Goal: Transaction & Acquisition: Purchase product/service

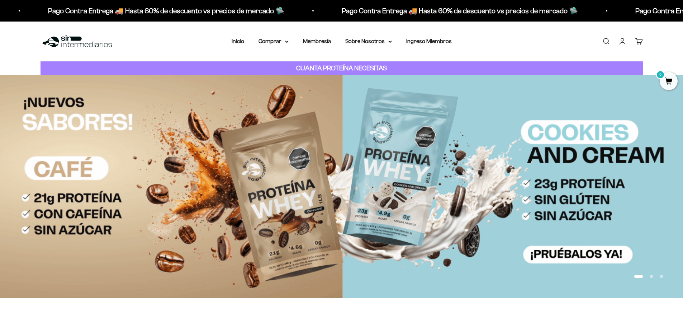
click at [621, 42] on link "Iniciar sesión" at bounding box center [623, 41] width 8 height 8
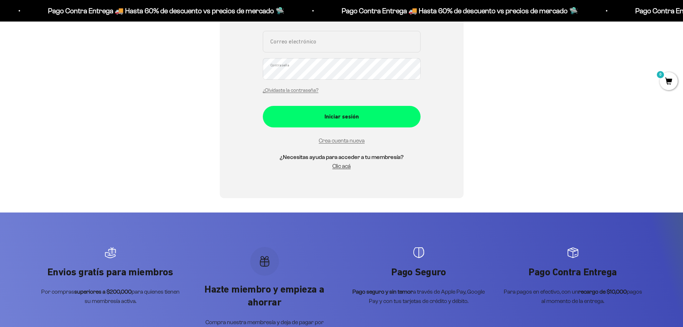
scroll to position [168, 0]
type input "[EMAIL_ADDRESS][DOMAIN_NAME]"
click at [361, 115] on div "Iniciar sesión" at bounding box center [341, 116] width 129 height 9
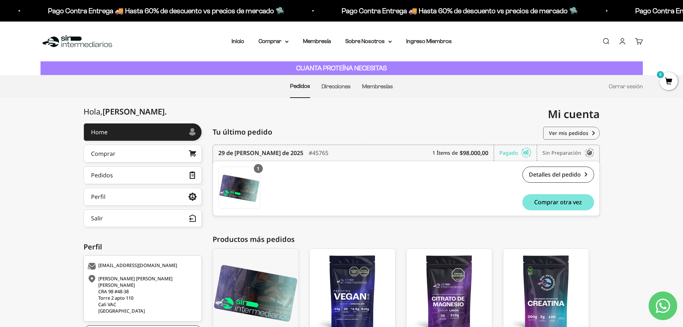
click at [174, 149] on link "Comprar" at bounding box center [143, 154] width 118 height 18
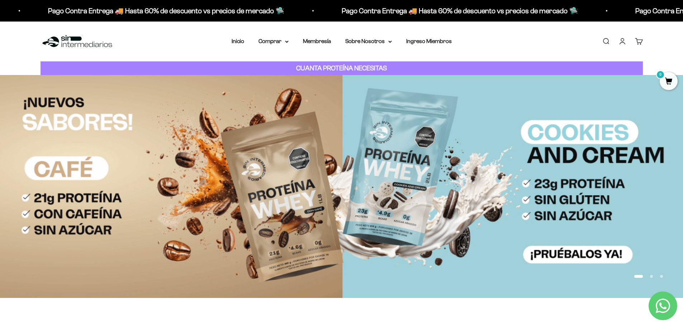
click at [281, 41] on summary "Comprar" at bounding box center [274, 41] width 30 height 9
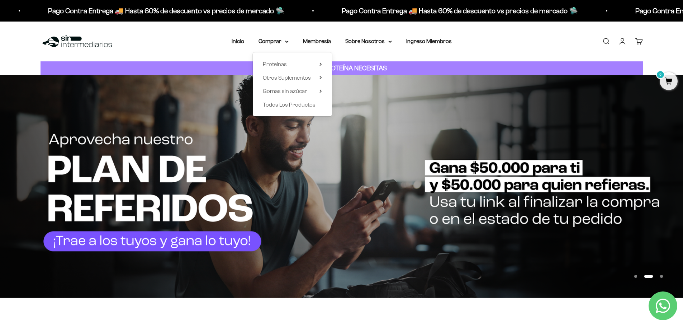
click at [301, 63] on summary "Proteínas" at bounding box center [292, 64] width 59 height 9
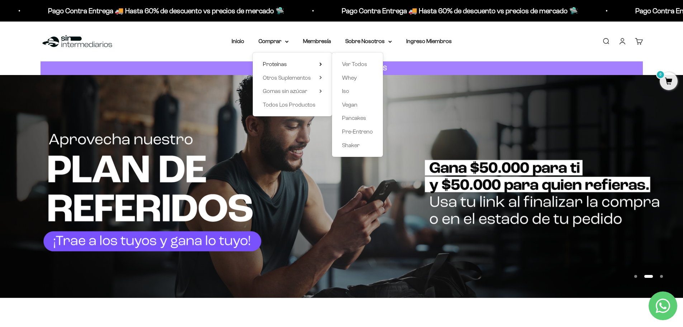
click at [355, 105] on span "Vegan" at bounding box center [349, 105] width 15 height 6
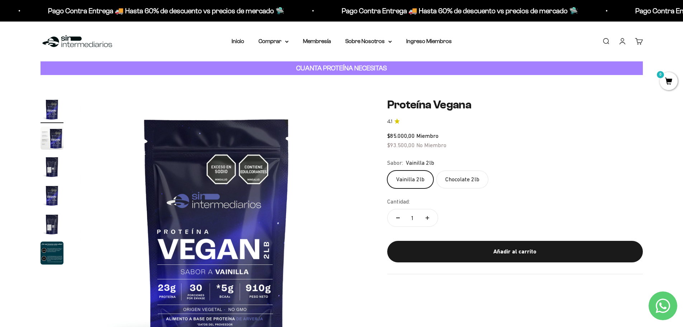
click at [284, 43] on summary "Comprar" at bounding box center [274, 41] width 30 height 9
click at [306, 65] on summary "Proteínas" at bounding box center [292, 64] width 59 height 9
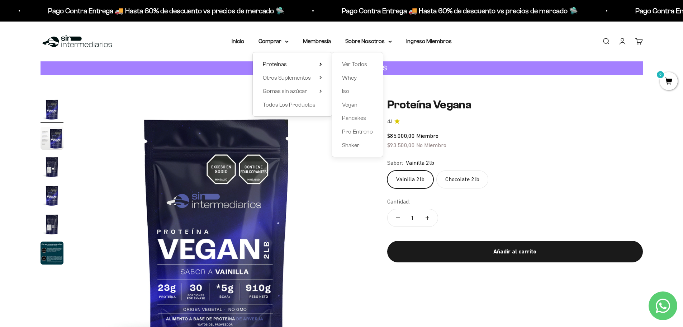
click at [356, 65] on span "Ver Todos" at bounding box center [354, 64] width 25 height 6
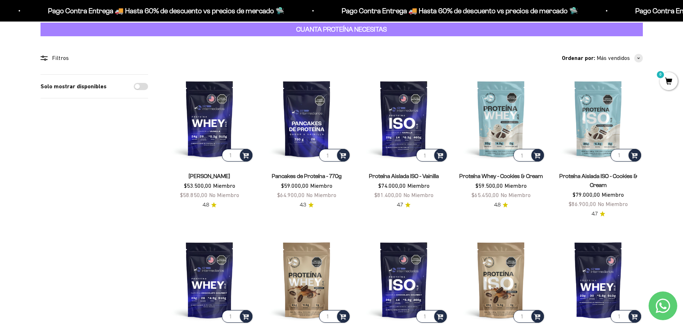
scroll to position [36, 0]
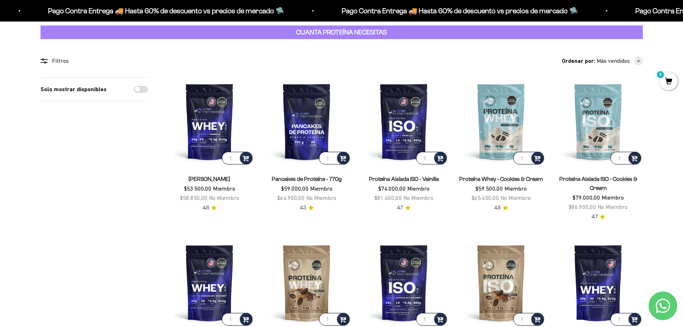
click at [591, 126] on img at bounding box center [598, 121] width 89 height 89
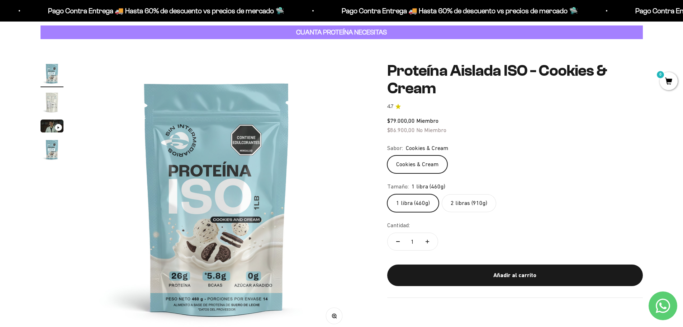
click at [49, 102] on img "Ir al artículo 2" at bounding box center [52, 102] width 23 height 23
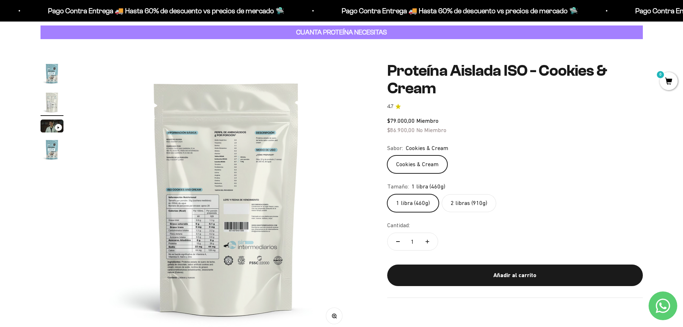
scroll to position [0, 281]
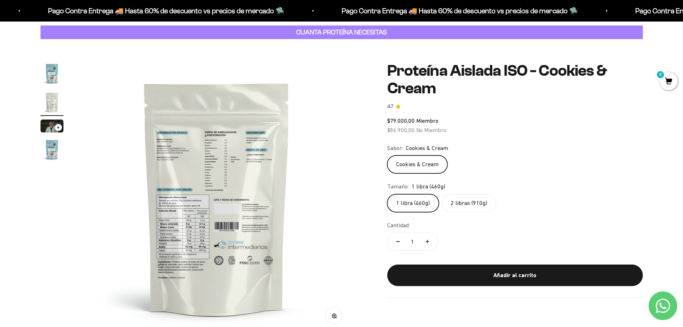
click at [235, 161] on img at bounding box center [217, 198] width 272 height 272
click at [332, 315] on icon "button" at bounding box center [334, 316] width 5 height 5
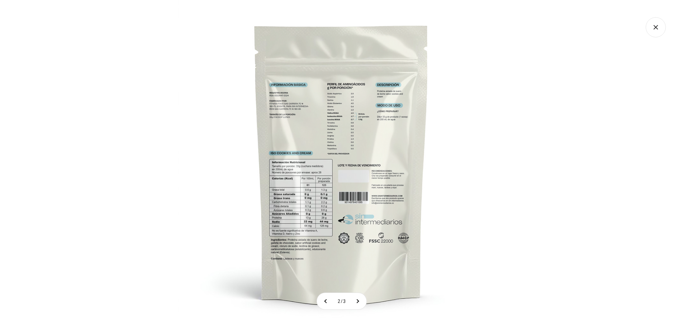
click at [362, 144] on img at bounding box center [341, 163] width 327 height 327
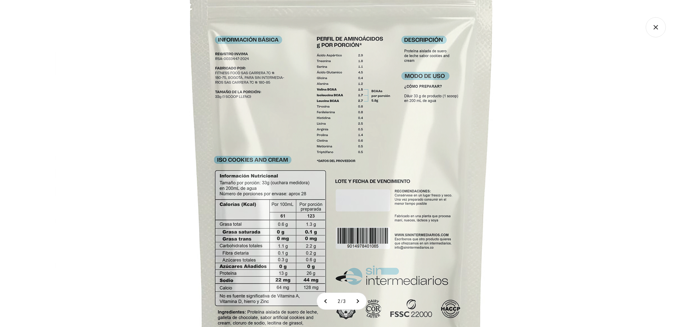
click at [362, 143] on img at bounding box center [342, 178] width 574 height 574
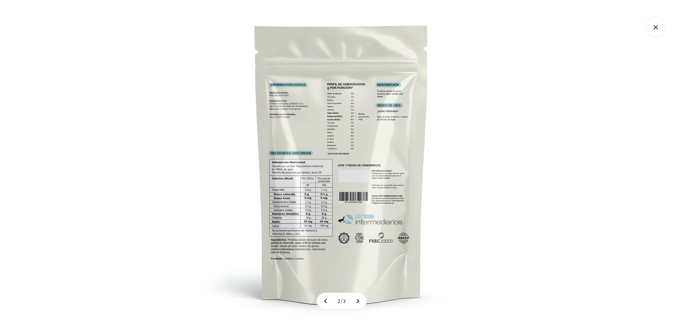
click at [334, 181] on img at bounding box center [341, 163] width 327 height 327
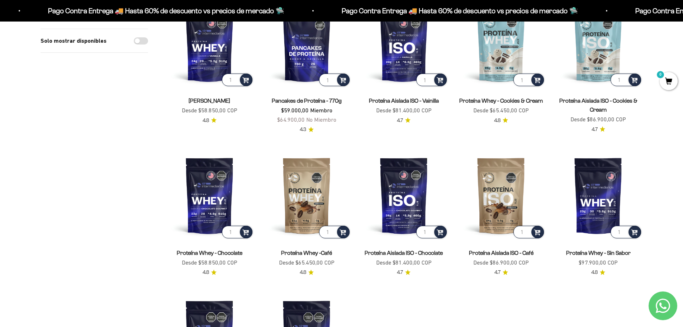
scroll to position [287, 0]
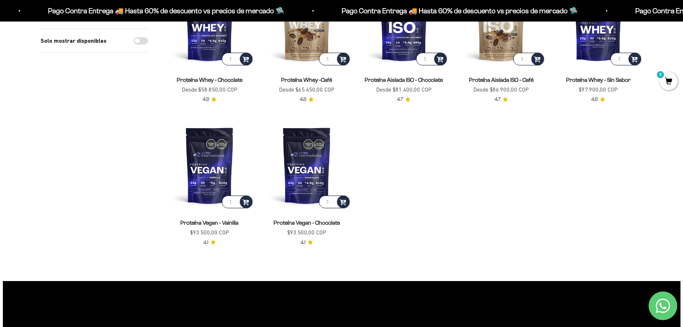
click at [210, 177] on img at bounding box center [209, 165] width 89 height 89
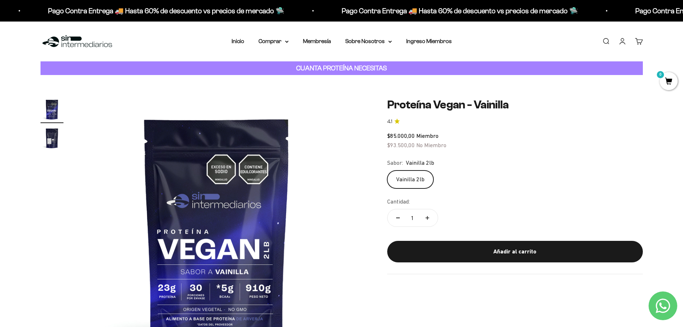
click at [428, 217] on icon "Aumentar cantidad" at bounding box center [428, 218] width 0 height 4
click at [397, 220] on button "Reducir cantidad" at bounding box center [398, 217] width 21 height 17
type input "1"
click at [489, 252] on div "Añadir al carrito" at bounding box center [515, 251] width 227 height 9
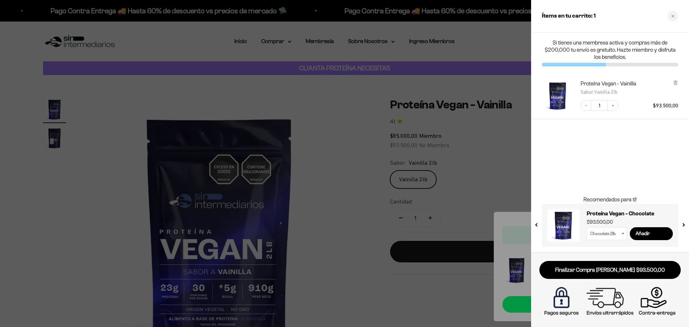
click at [674, 17] on icon "Close cart" at bounding box center [673, 16] width 4 height 4
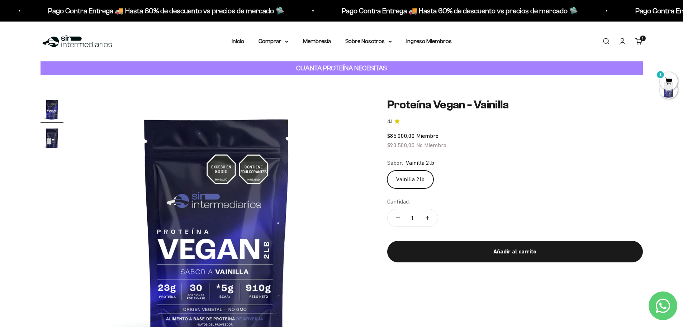
click at [621, 44] on link "Iniciar sesión" at bounding box center [623, 41] width 8 height 8
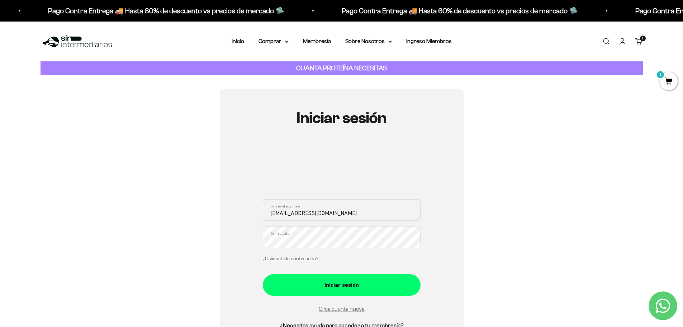
click at [316, 211] on input "liroro23@gmail.com" at bounding box center [342, 210] width 158 height 22
type input "[EMAIL_ADDRESS][DOMAIN_NAME]"
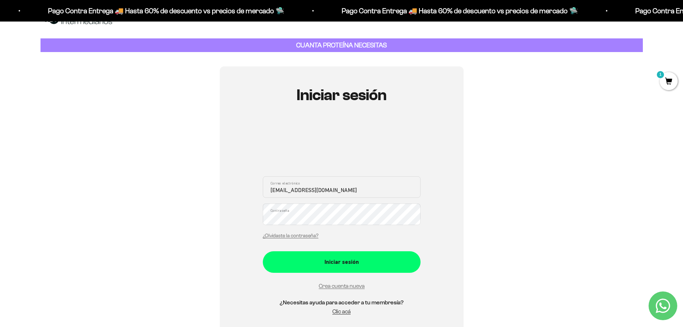
scroll to position [36, 0]
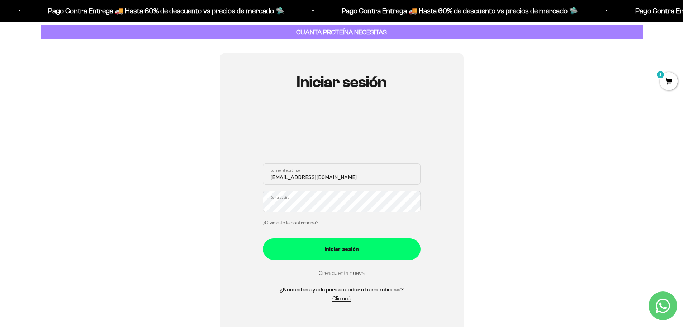
click at [342, 250] on div "Iniciar sesión" at bounding box center [341, 248] width 129 height 9
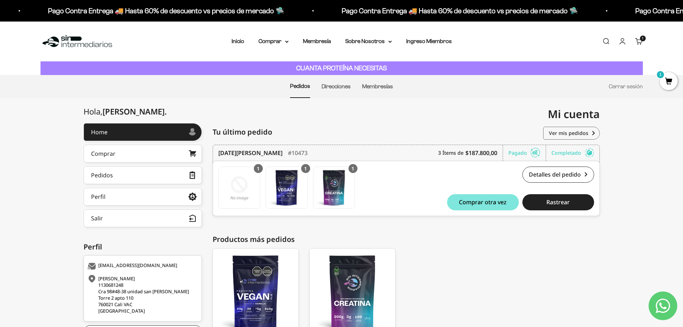
scroll to position [36, 0]
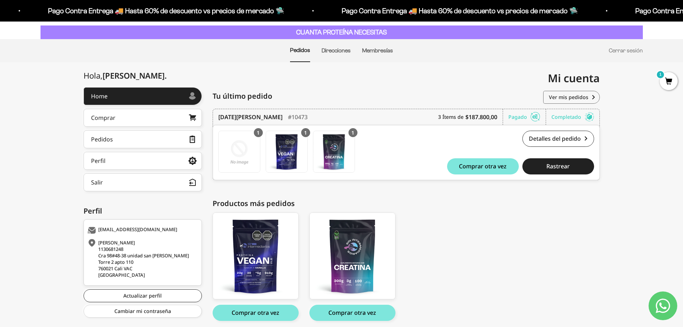
click at [291, 148] on img at bounding box center [286, 151] width 41 height 41
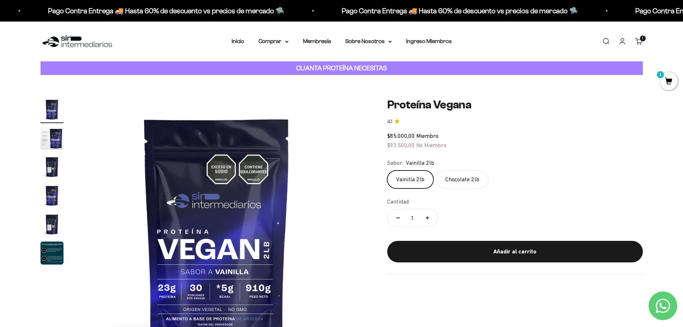
click at [527, 251] on div "Añadir al carrito" at bounding box center [515, 251] width 227 height 9
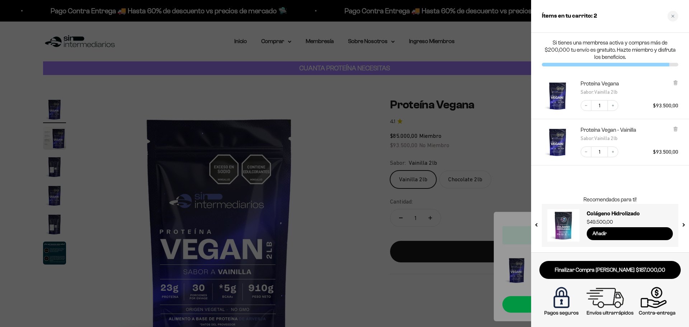
click at [674, 83] on icon at bounding box center [675, 82] width 5 height 5
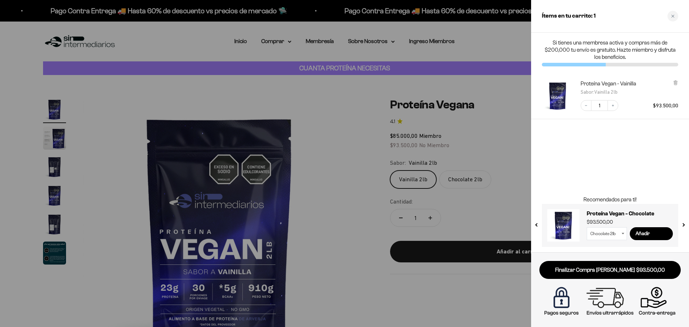
click at [669, 15] on div "Close cart" at bounding box center [672, 16] width 11 height 11
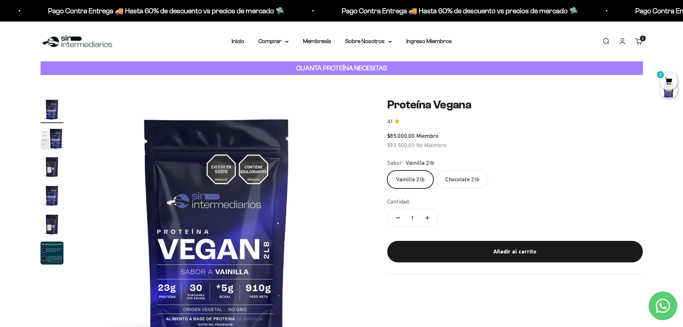
click at [669, 80] on span "2" at bounding box center [669, 81] width 18 height 18
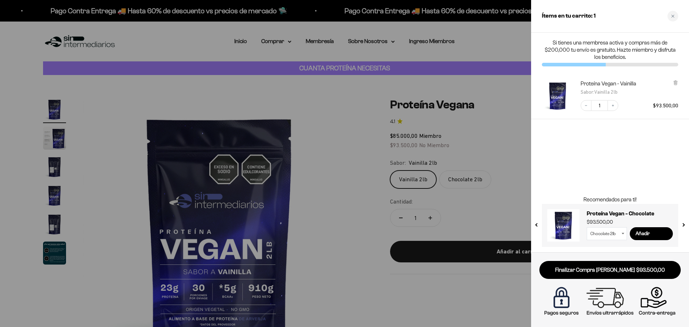
click at [629, 273] on link "Finalizar Compra Segura $93.500,00" at bounding box center [609, 270] width 141 height 18
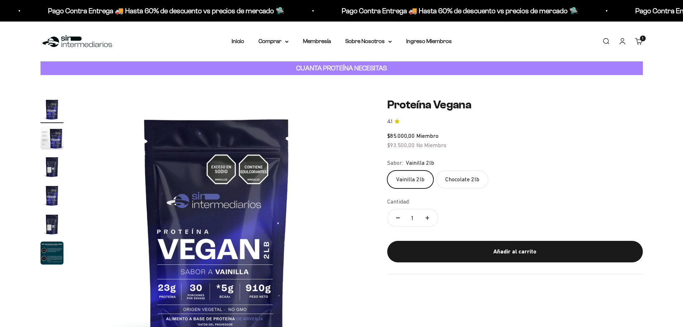
click at [641, 39] on cart-count "1 artículo 1" at bounding box center [643, 39] width 6 height 6
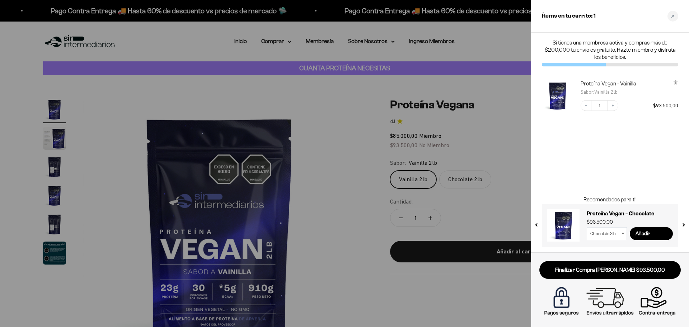
click at [675, 85] on icon at bounding box center [675, 83] width 3 height 4
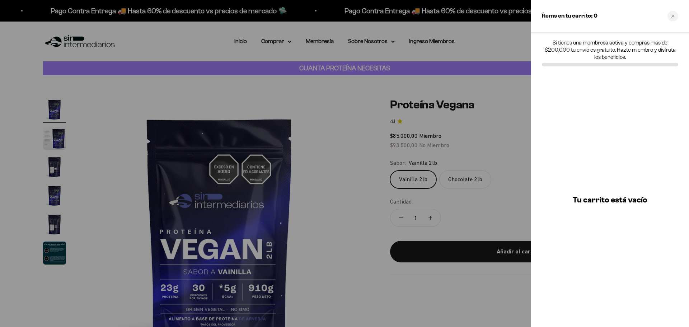
drag, startPoint x: 492, startPoint y: 33, endPoint x: 508, endPoint y: 38, distance: 16.7
click at [493, 33] on div at bounding box center [344, 163] width 689 height 327
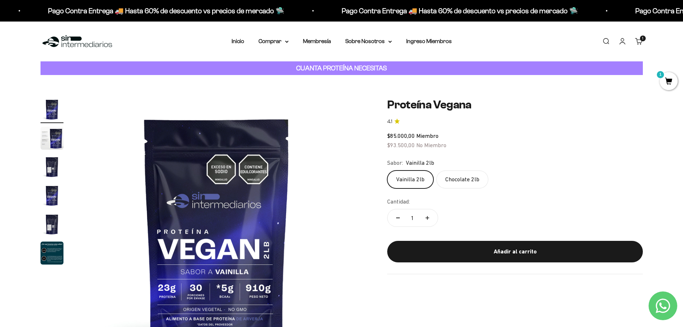
click at [621, 41] on link "Cuenta" at bounding box center [623, 41] width 8 height 8
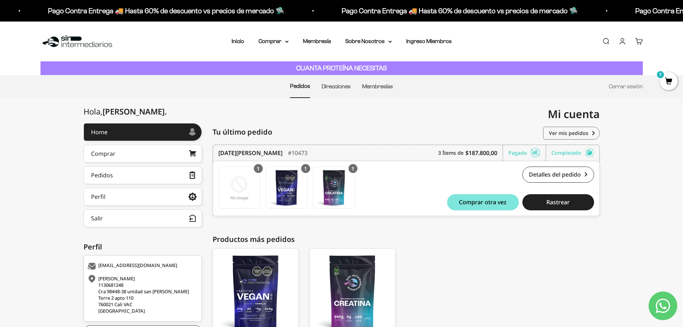
click at [627, 43] on link "Cuenta" at bounding box center [623, 41] width 8 height 8
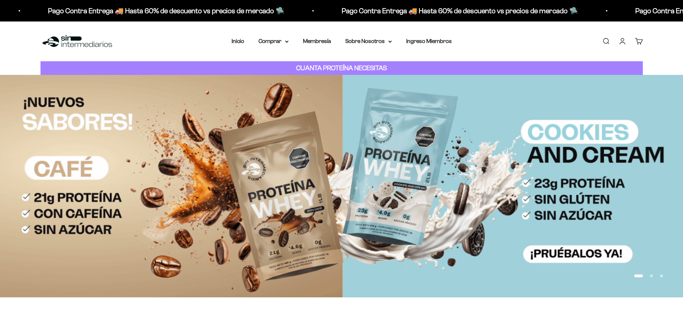
click at [622, 42] on link "Iniciar sesión" at bounding box center [623, 41] width 8 height 8
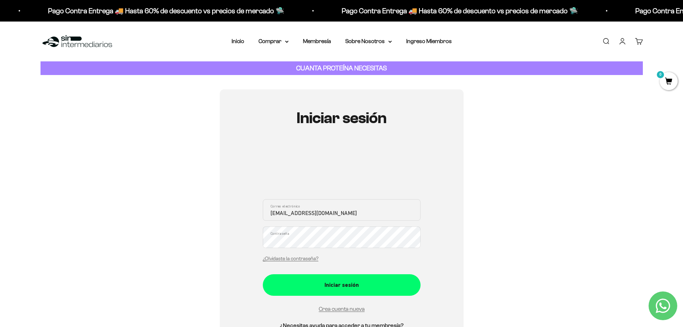
click at [325, 219] on input "[EMAIL_ADDRESS][DOMAIN_NAME]" at bounding box center [342, 210] width 158 height 22
type input "[EMAIL_ADDRESS][DOMAIN_NAME]"
click at [347, 292] on button "Iniciar sesión" at bounding box center [342, 285] width 158 height 22
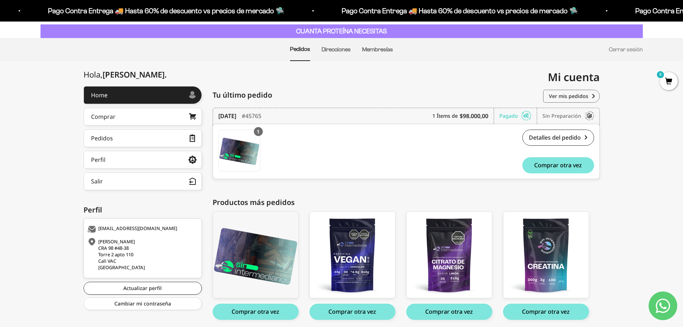
scroll to position [64, 0]
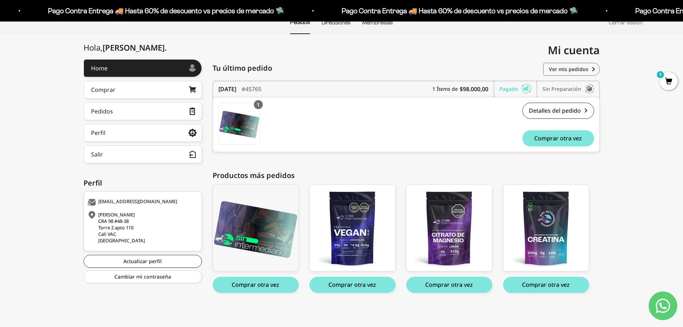
click at [460, 289] on button "Comprar otra vez" at bounding box center [449, 285] width 86 height 16
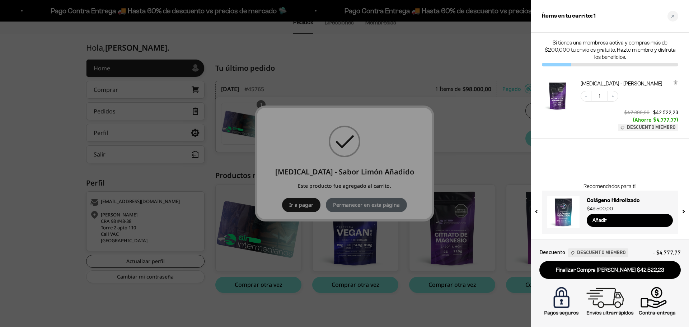
click at [62, 117] on div at bounding box center [344, 163] width 689 height 327
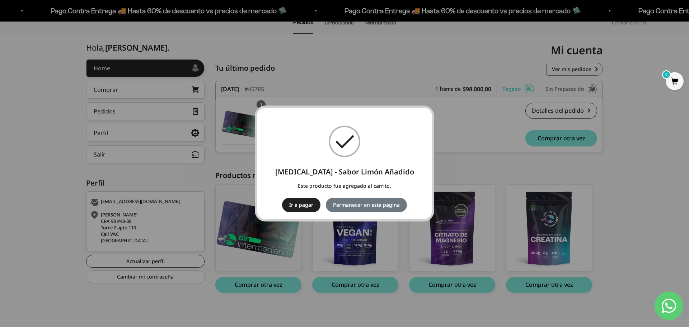
click at [427, 57] on div "× Citrato de Magnesio - Sabor Limón Añadido Este producto fue agregado al carri…" at bounding box center [344, 163] width 689 height 327
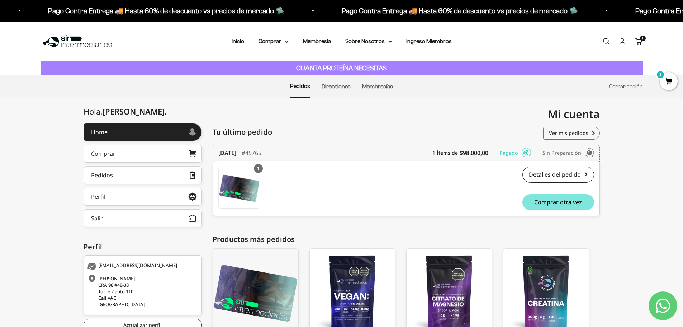
click at [279, 42] on summary "Comprar" at bounding box center [274, 41] width 30 height 9
click at [283, 65] on span "Proteínas" at bounding box center [275, 64] width 24 height 6
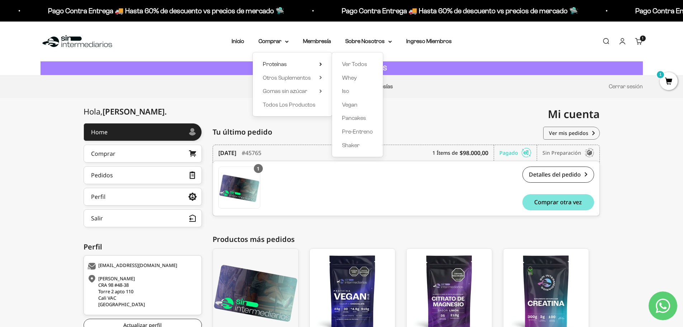
click at [350, 106] on span "Vegan" at bounding box center [349, 105] width 15 height 6
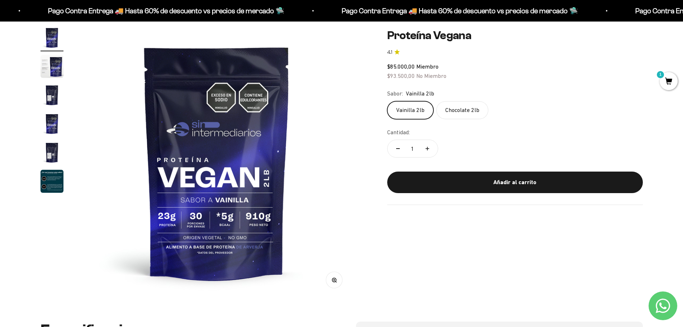
scroll to position [39, 0]
